Goal: Information Seeking & Learning: Learn about a topic

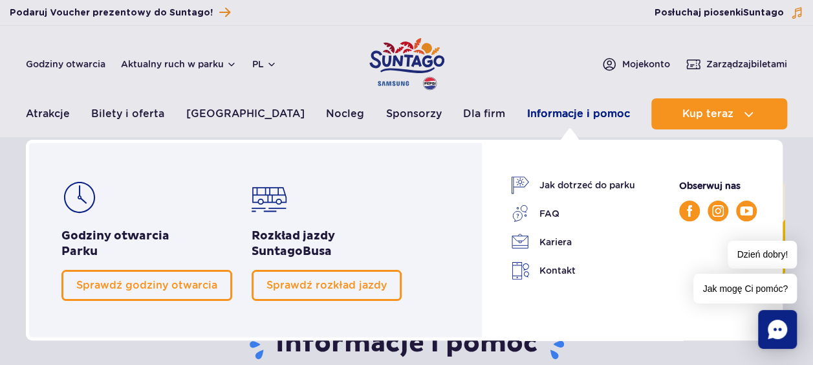
click at [556, 114] on link "Informacje i pomoc" at bounding box center [578, 113] width 103 height 31
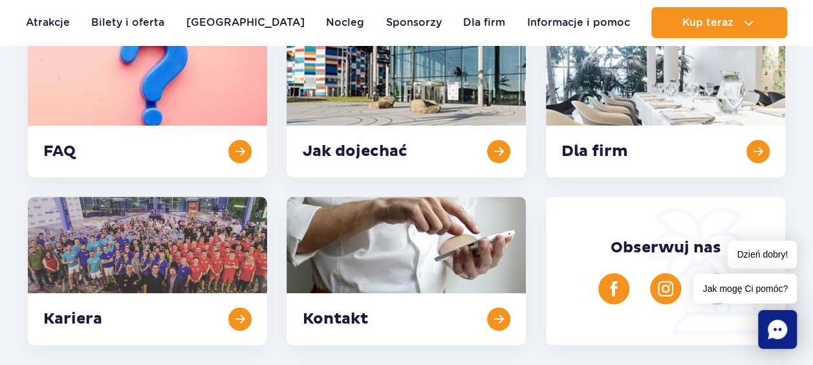
scroll to position [398, 0]
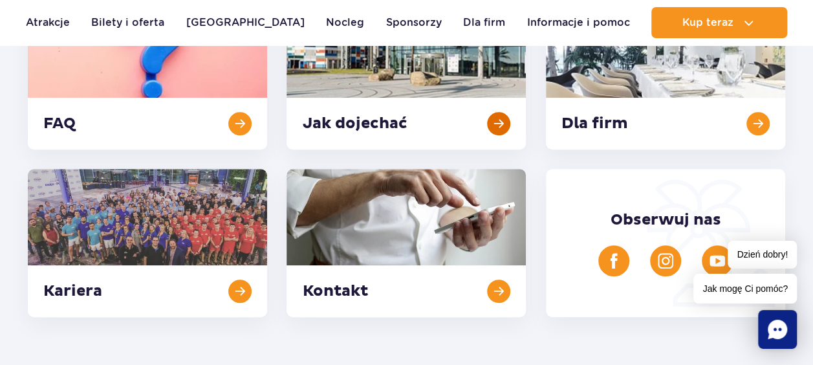
click at [502, 124] on link at bounding box center [405, 75] width 239 height 148
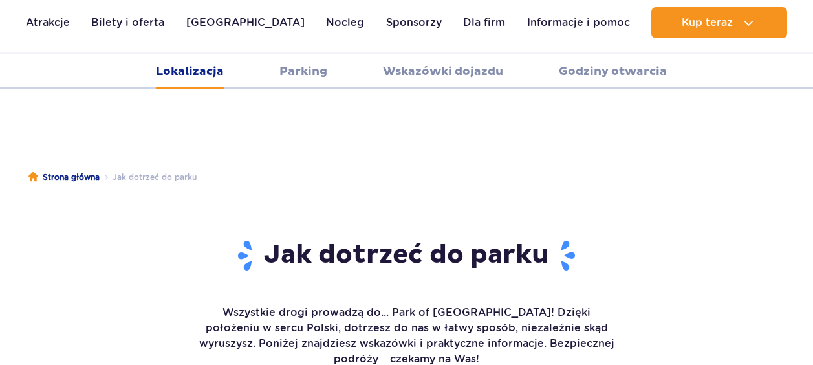
scroll to position [1201, 0]
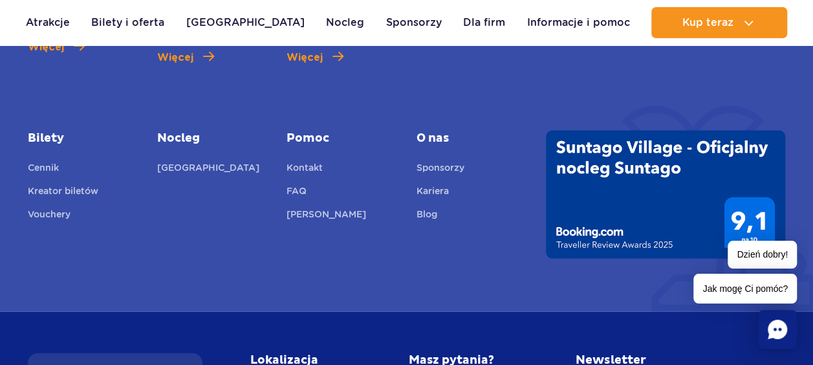
scroll to position [3715, 0]
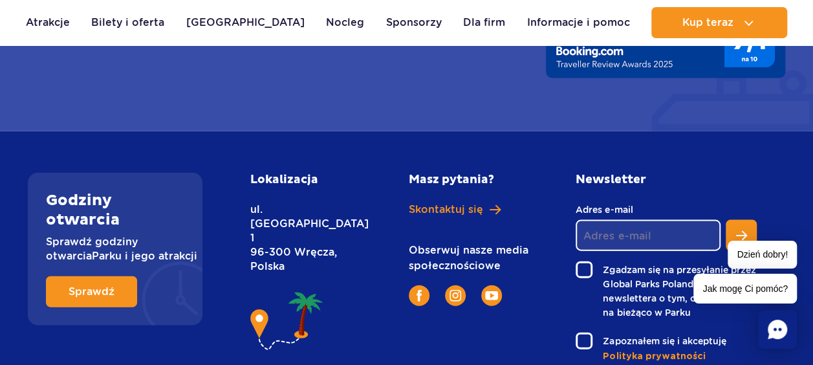
drag, startPoint x: 289, startPoint y: 186, endPoint x: 253, endPoint y: 160, distance: 44.0
click at [253, 173] on div "Lokalizacja ul. [STREET_ADDRESS]" at bounding box center [314, 268] width 148 height 190
drag, startPoint x: 253, startPoint y: 160, endPoint x: 286, endPoint y: 162, distance: 32.4
copy p "ul. [STREET_ADDRESS]"
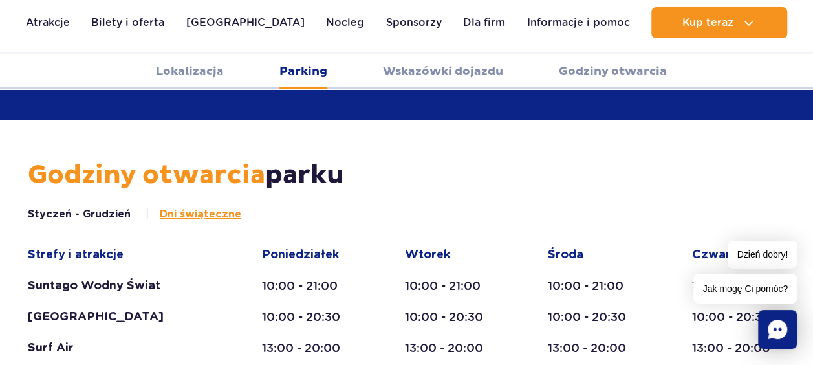
scroll to position [58, 0]
